Goal: Find specific page/section: Find specific page/section

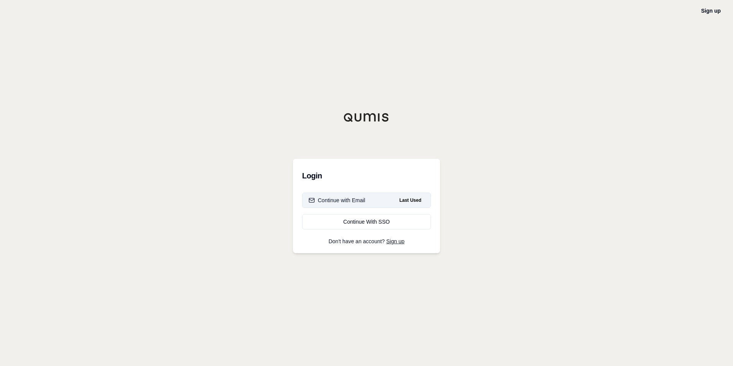
click at [329, 198] on div "Continue with Email" at bounding box center [337, 200] width 57 height 8
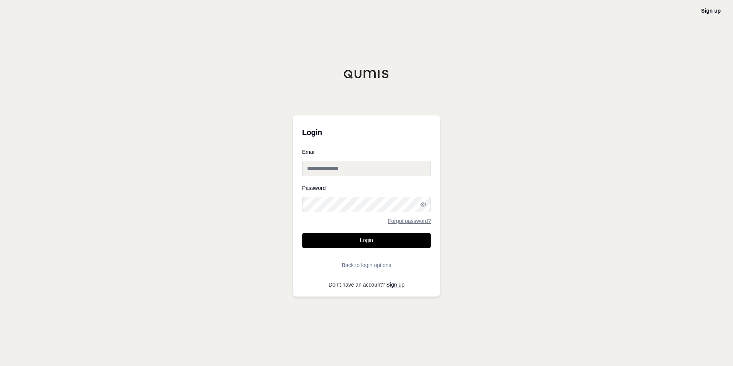
type input "**********"
click at [352, 242] on button "Login" at bounding box center [366, 240] width 129 height 15
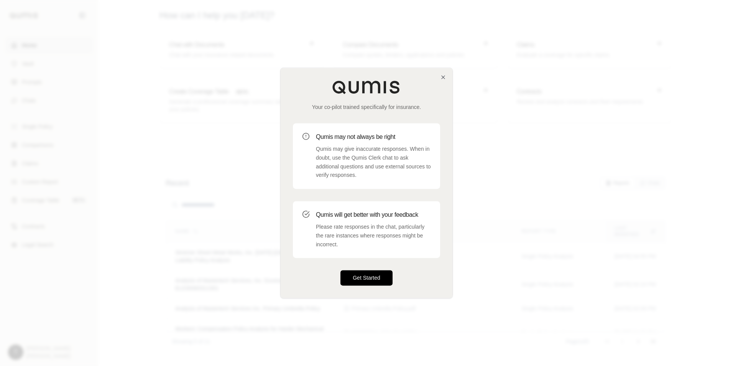
click at [357, 276] on button "Get Started" at bounding box center [367, 277] width 52 height 15
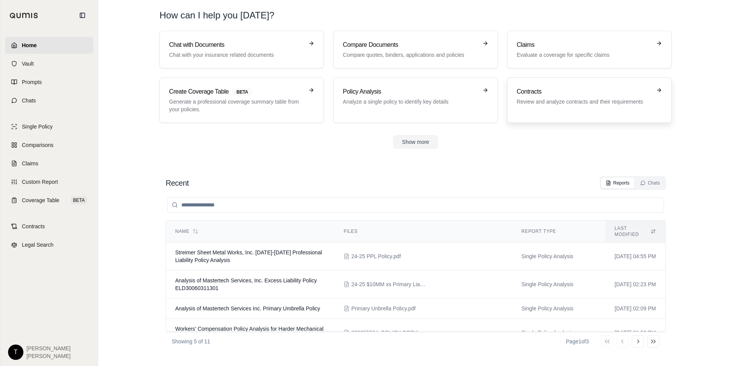
click at [538, 92] on h3 "Contracts" at bounding box center [584, 91] width 135 height 9
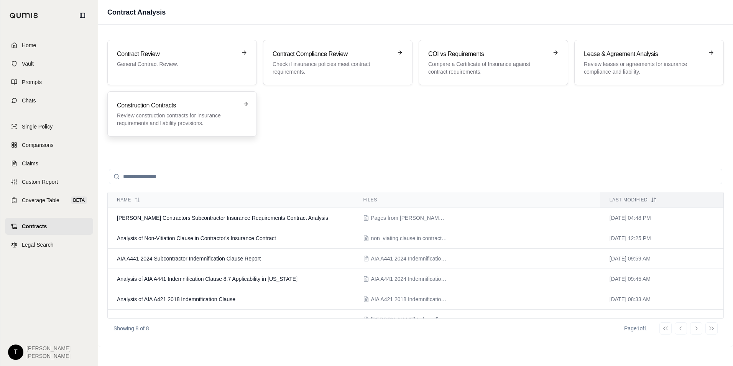
click at [141, 105] on h3 "Construction Contracts" at bounding box center [177, 105] width 120 height 9
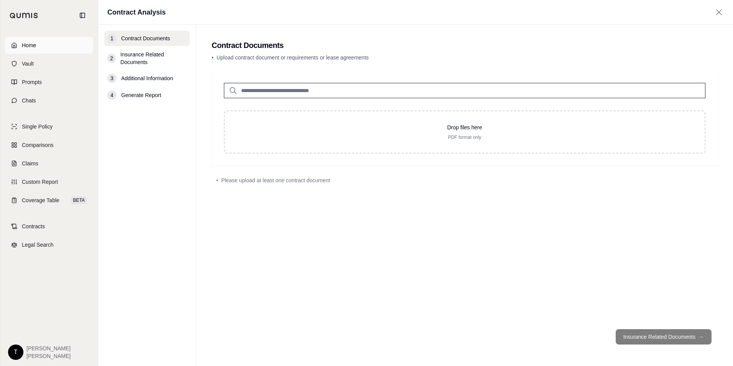
click at [23, 49] on span "Home" at bounding box center [29, 45] width 14 height 8
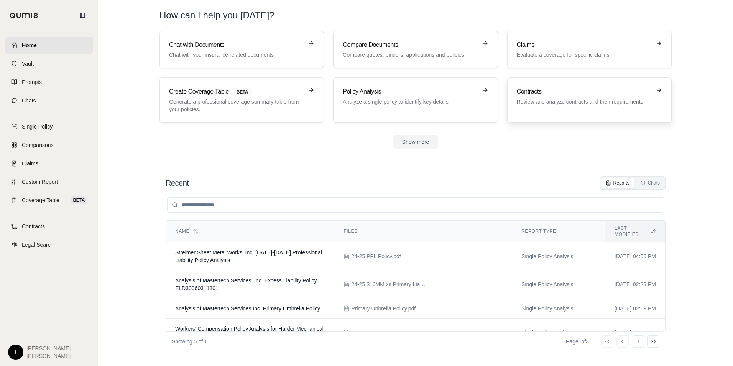
click at [565, 88] on h3 "Contracts" at bounding box center [584, 91] width 135 height 9
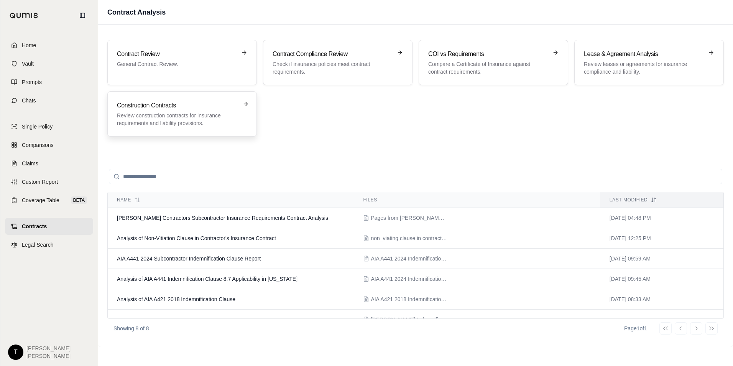
click at [159, 111] on div "Construction Contracts Review construction contracts for insurance requirements…" at bounding box center [177, 114] width 120 height 26
